Goal: Information Seeking & Learning: Learn about a topic

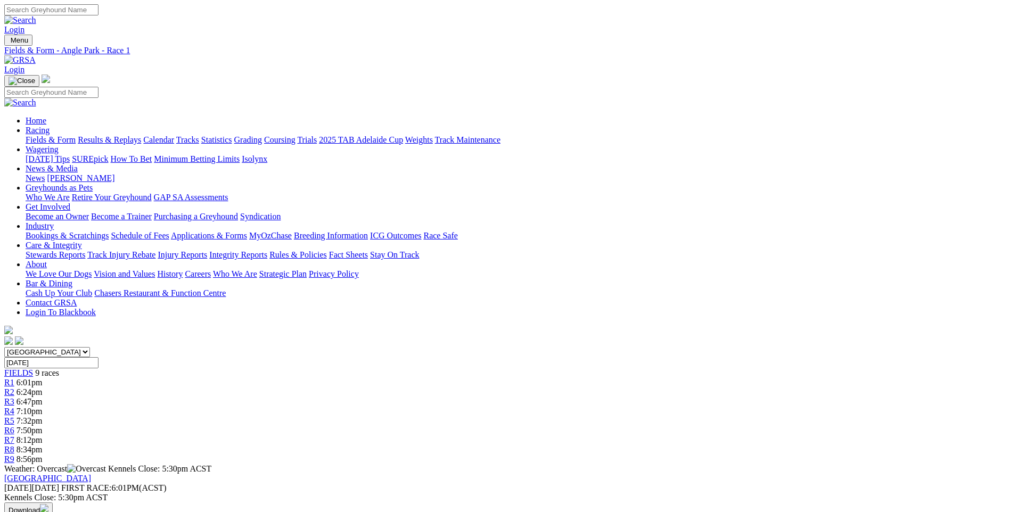
click at [43, 455] on span "8:56pm" at bounding box center [30, 459] width 26 height 9
click at [43, 378] on span "6:01pm" at bounding box center [30, 382] width 26 height 9
click at [14, 388] on link "R2" at bounding box center [9, 392] width 10 height 9
